Goal: Complete application form

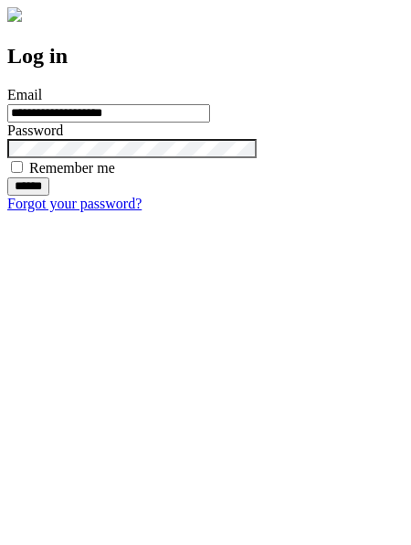
type input "**********"
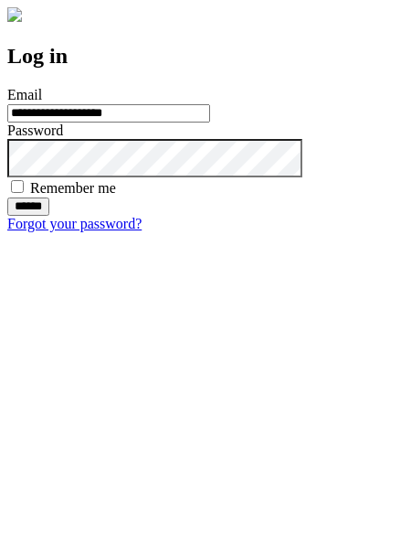
click at [49, 216] on input "******" at bounding box center [28, 206] width 42 height 18
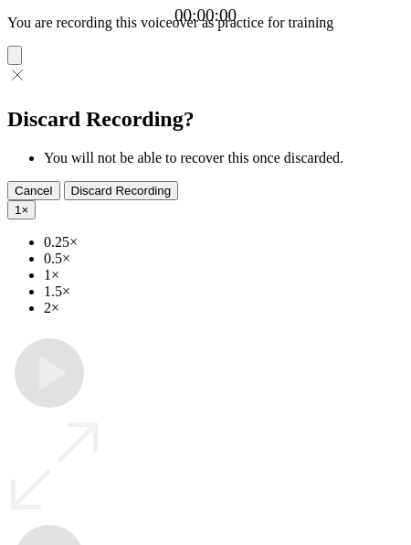
type input "**********"
